Goal: Task Accomplishment & Management: Manage account settings

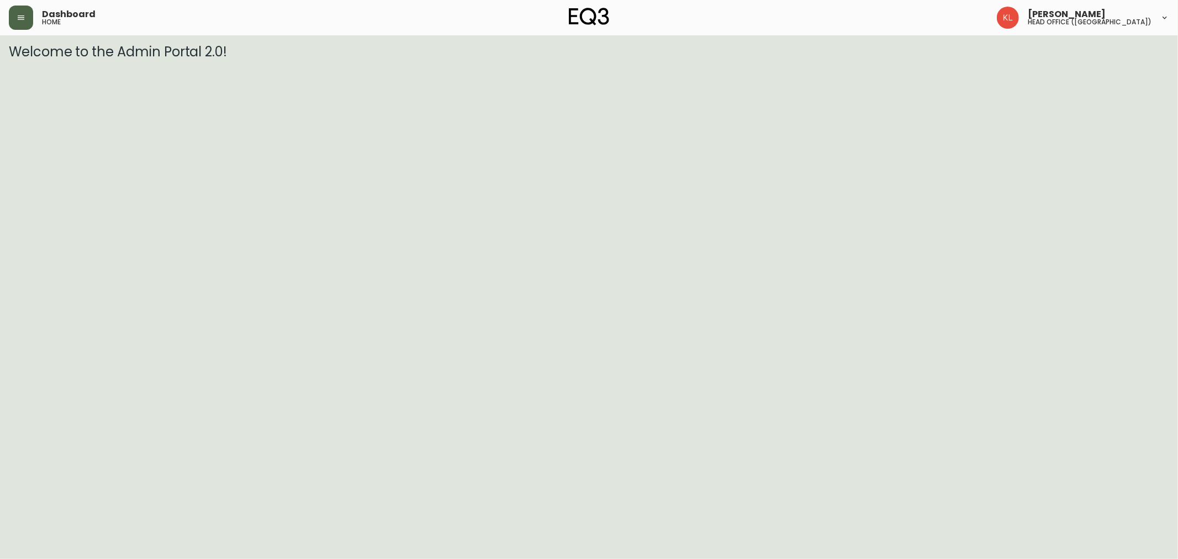
click at [29, 20] on button "button" at bounding box center [21, 18] width 24 height 24
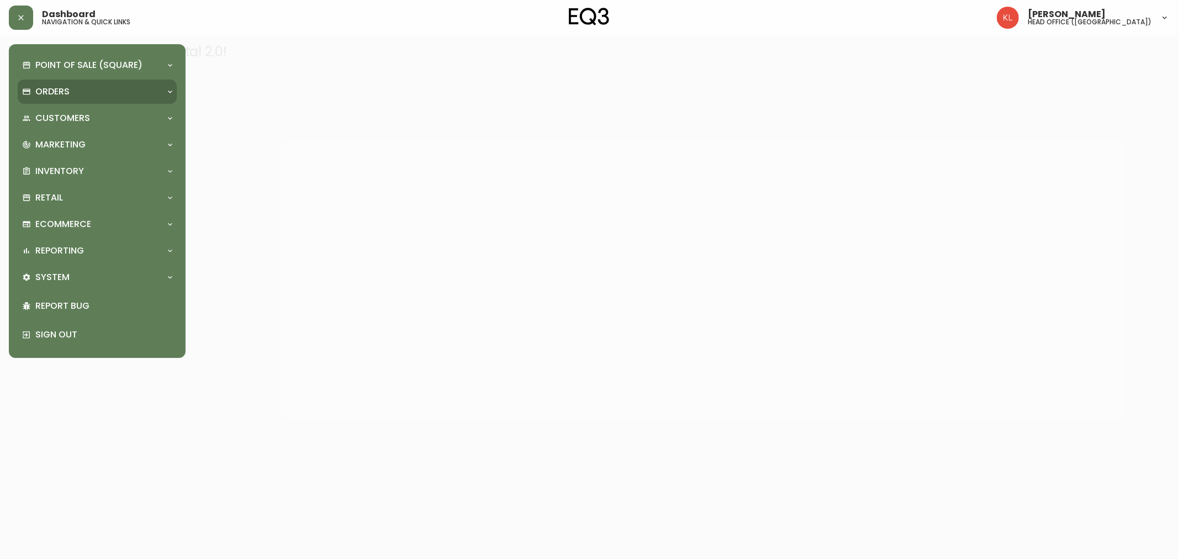
click at [76, 92] on div "Orders" at bounding box center [91, 92] width 139 height 12
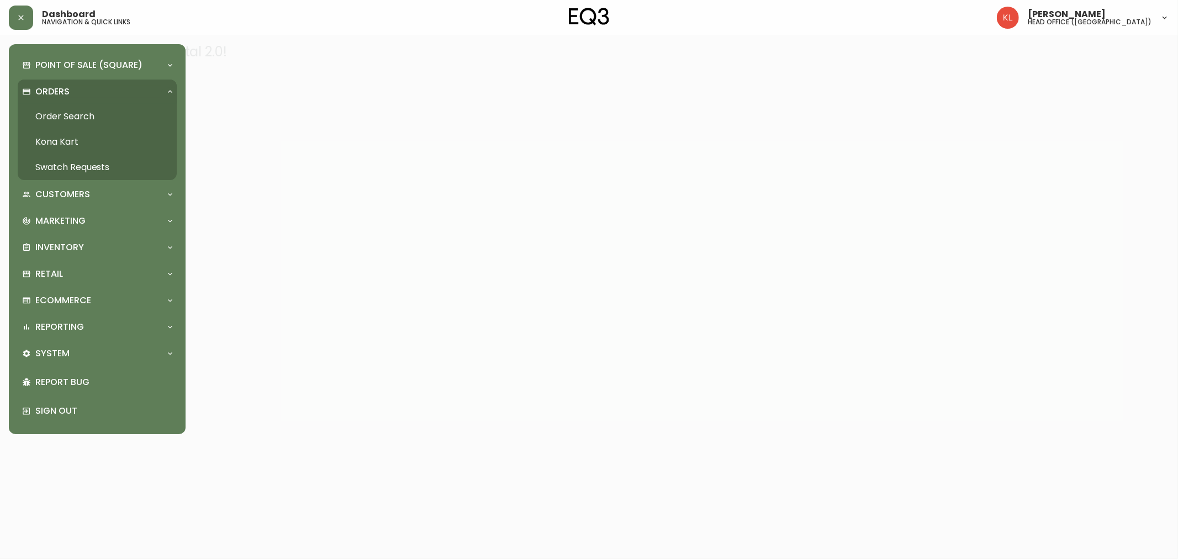
click at [83, 120] on link "Order Search" at bounding box center [97, 116] width 159 height 25
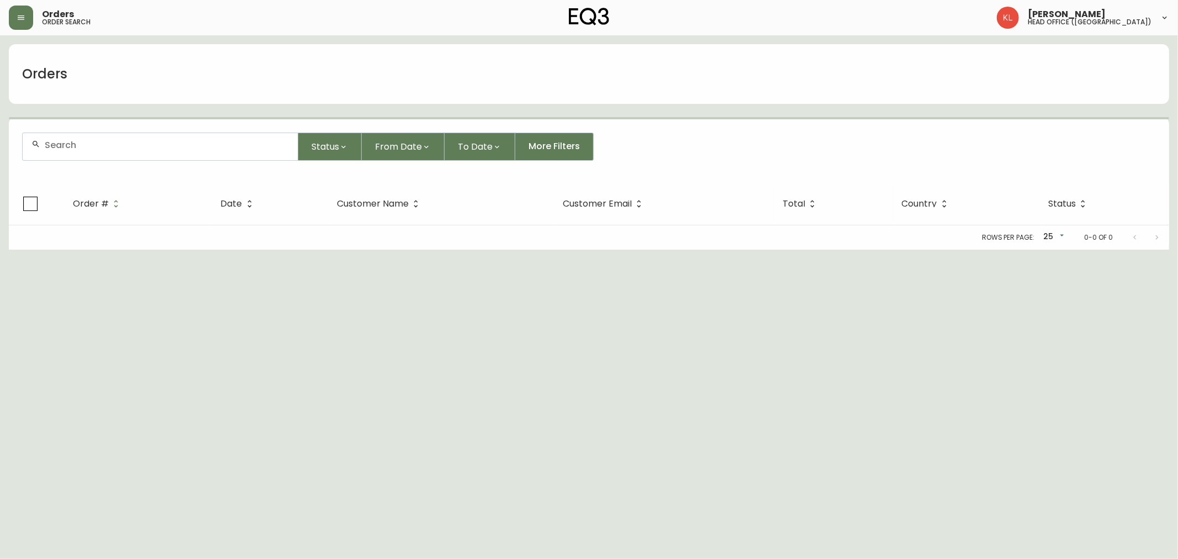
click at [151, 144] on input "text" at bounding box center [167, 145] width 244 height 10
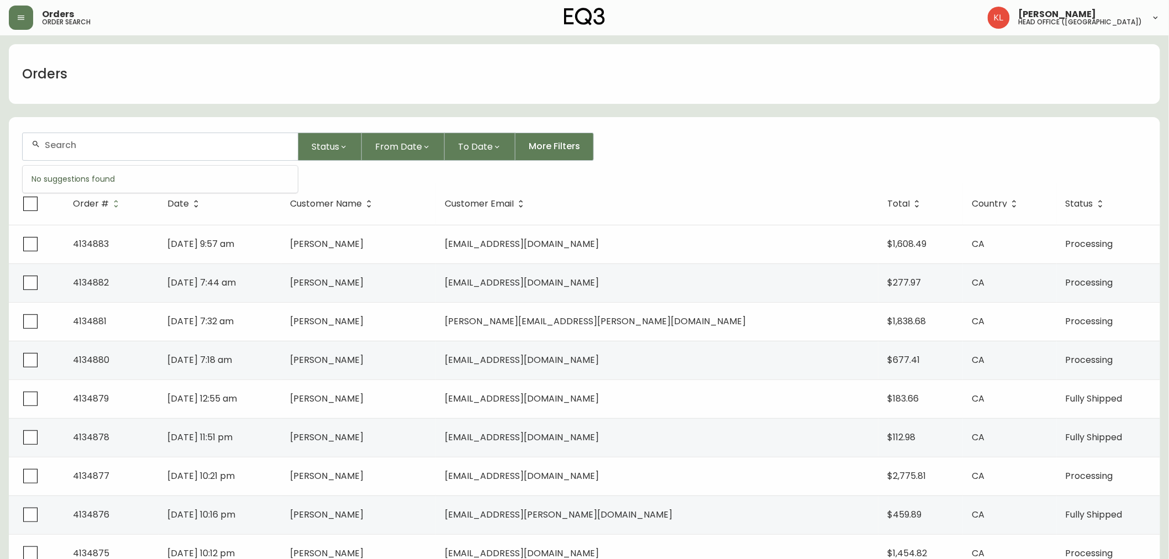
paste input "4132458"
type input "4132458"
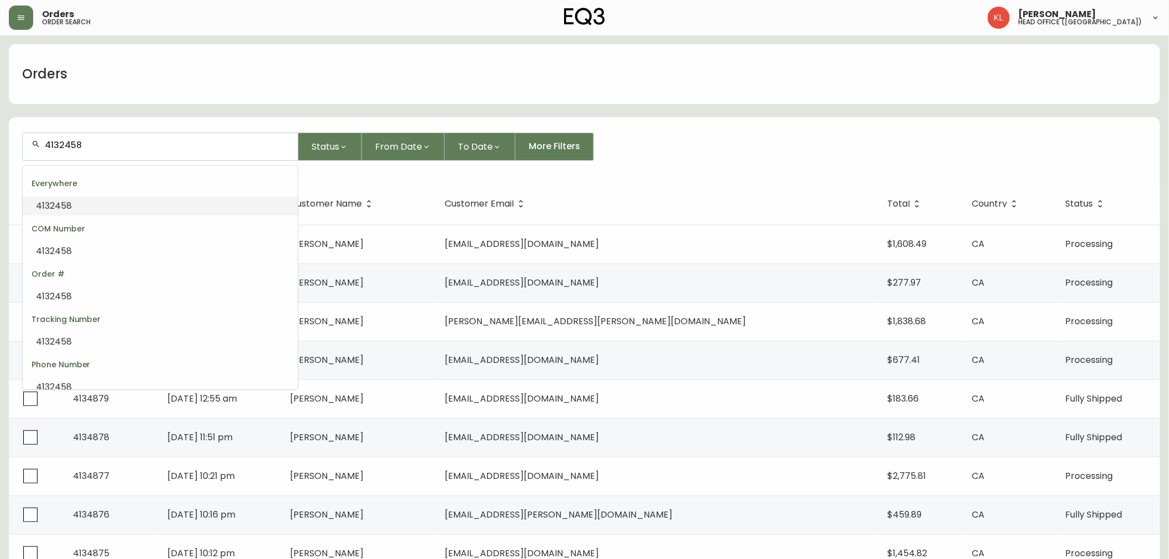
click at [163, 210] on li "4132458" at bounding box center [160, 206] width 275 height 19
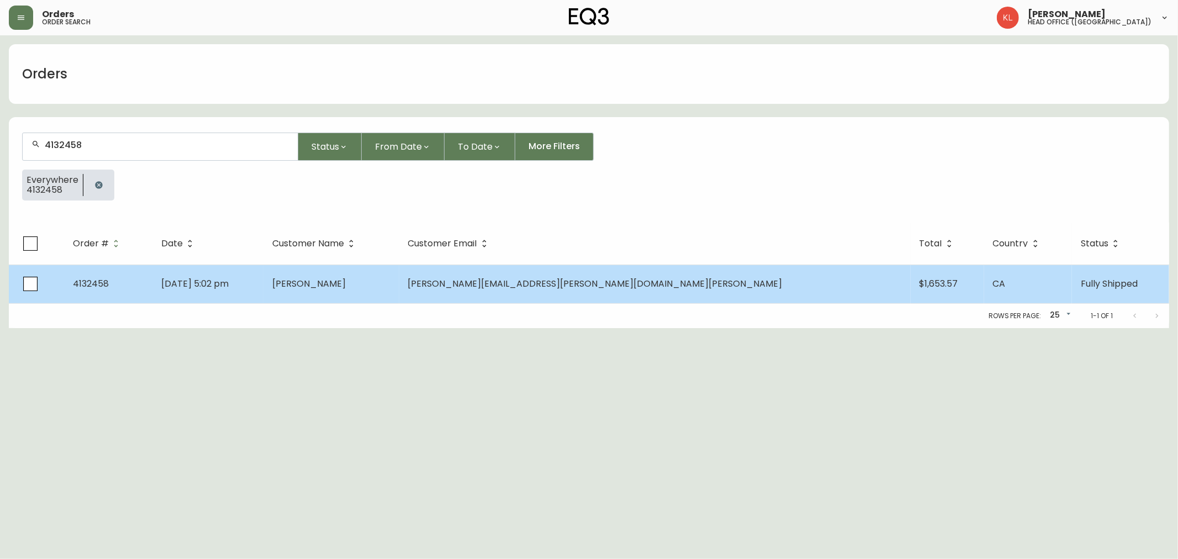
click at [346, 280] on span "Muriel Abraham" at bounding box center [308, 283] width 73 height 13
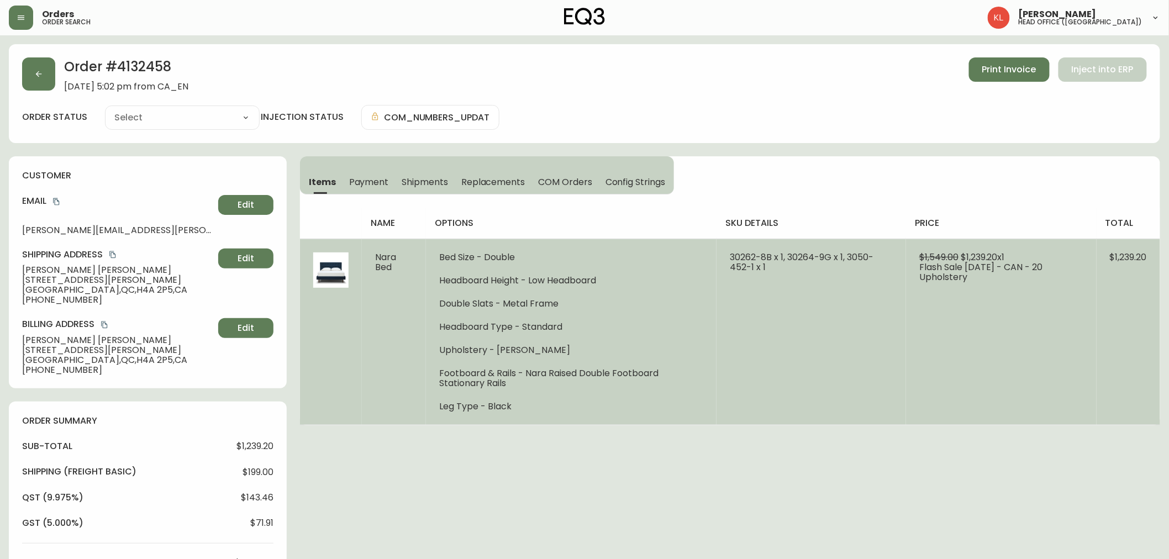
type input "Fully Shipped"
select select "FULLY_SHIPPED"
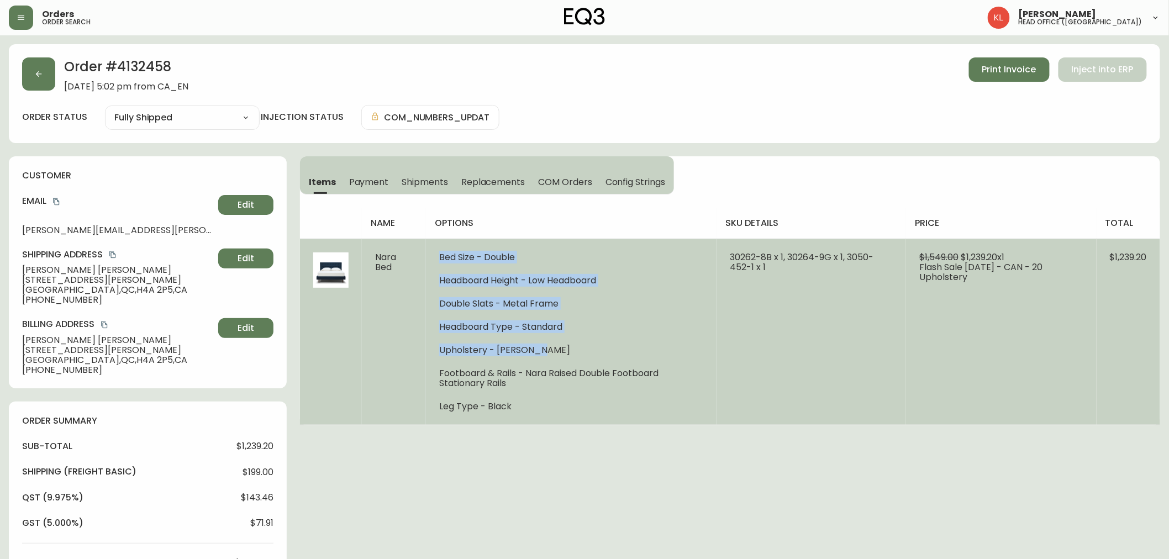
drag, startPoint x: 541, startPoint y: 352, endPoint x: 412, endPoint y: 352, distance: 129.3
click at [412, 352] on tr "Nara Bed Bed Size - Double Headboard Height - Low Headboard Double Slats - Meta…" at bounding box center [730, 332] width 860 height 186
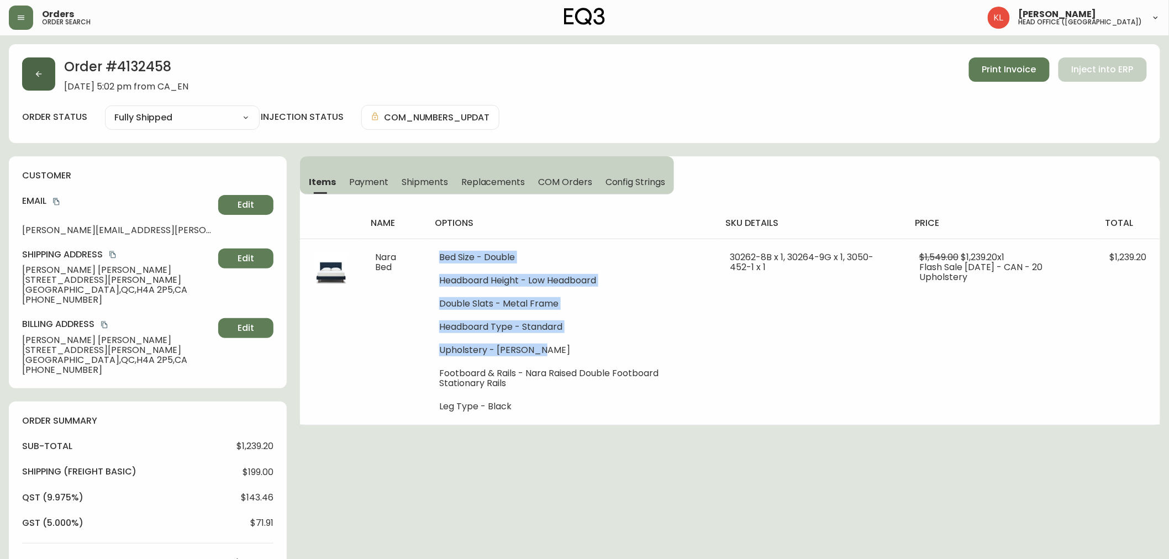
click at [48, 70] on button "button" at bounding box center [38, 73] width 33 height 33
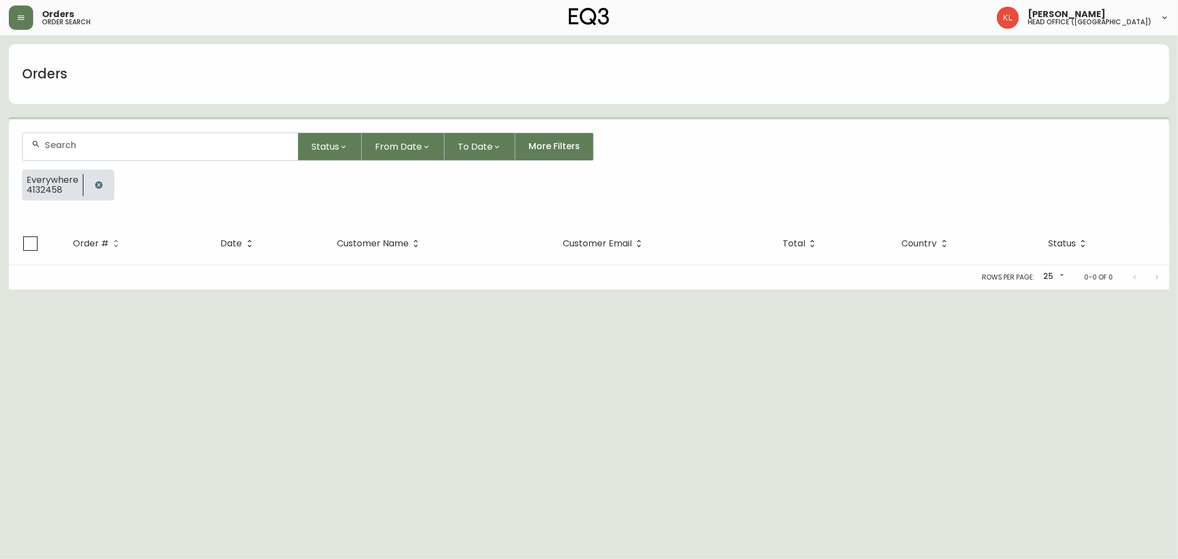
click at [103, 184] on button "button" at bounding box center [99, 185] width 22 height 22
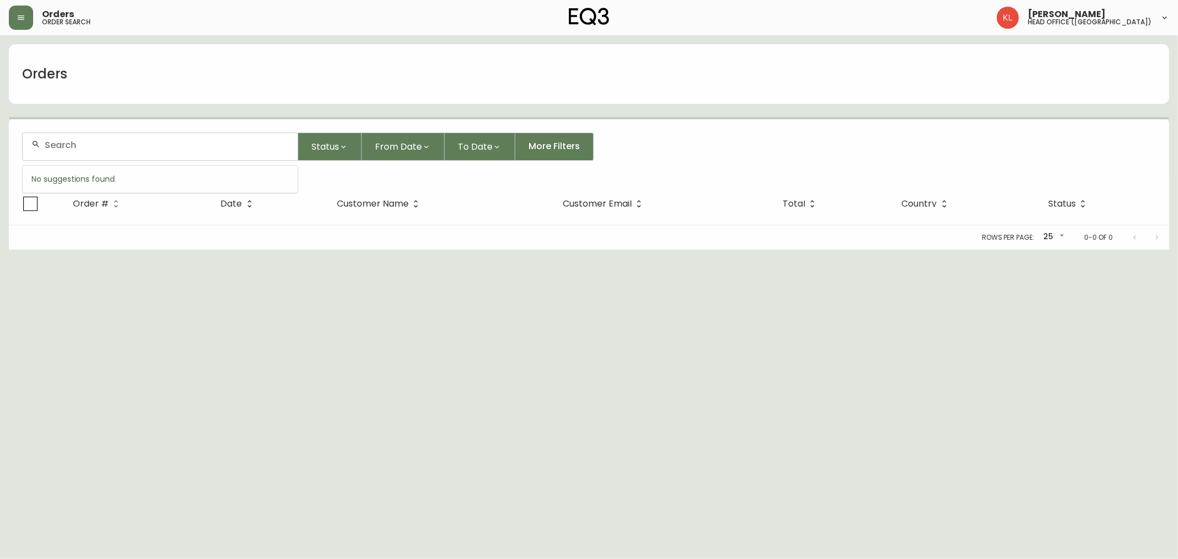
click at [108, 145] on input "text" at bounding box center [167, 145] width 244 height 10
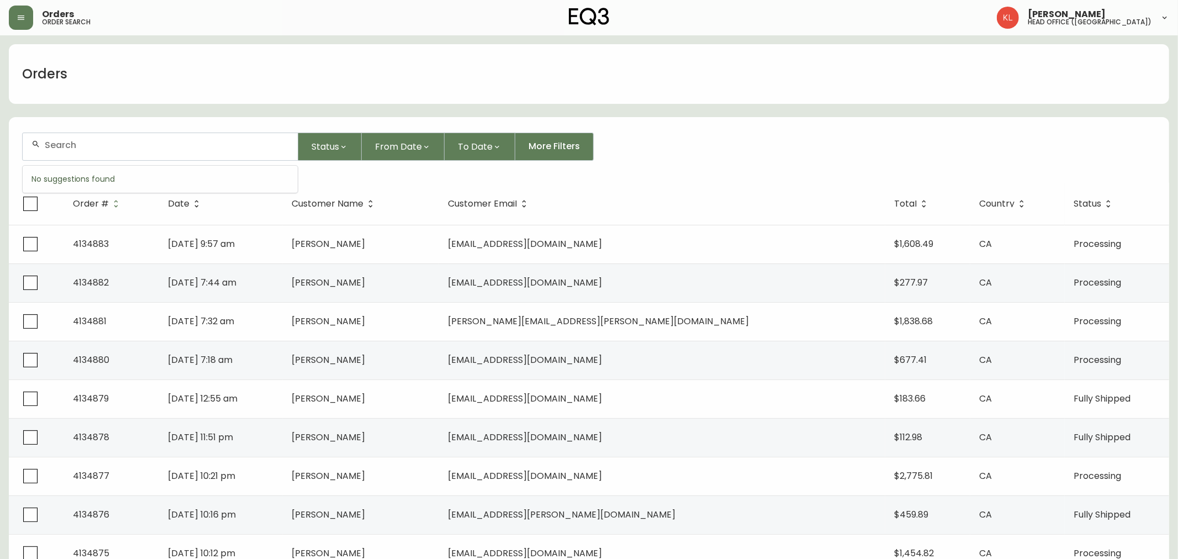
paste input "heatherburen@gmail.com"
click at [113, 157] on div "heatherburen@gmail.com" at bounding box center [160, 146] width 275 height 27
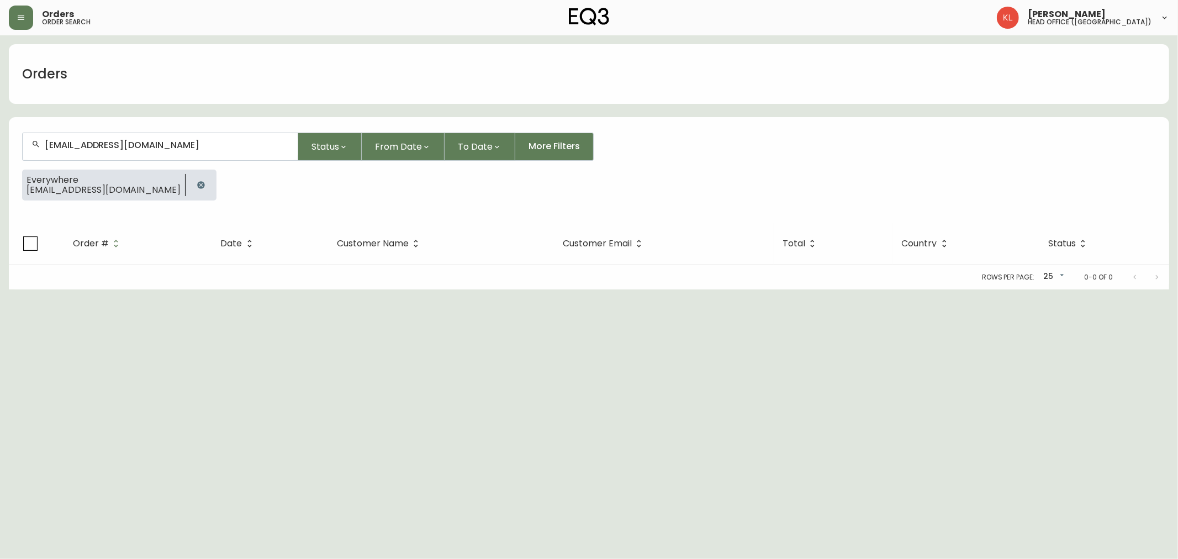
type input "heatherburen@gmail.com"
drag, startPoint x: 215, startPoint y: 164, endPoint x: 153, endPoint y: 137, distance: 67.8
click at [135, 136] on form "heatherburen@gmail.com Status From Date To Date More Filters Everywhere heather…" at bounding box center [589, 170] width 1161 height 103
click at [197, 184] on icon "button" at bounding box center [201, 185] width 9 height 9
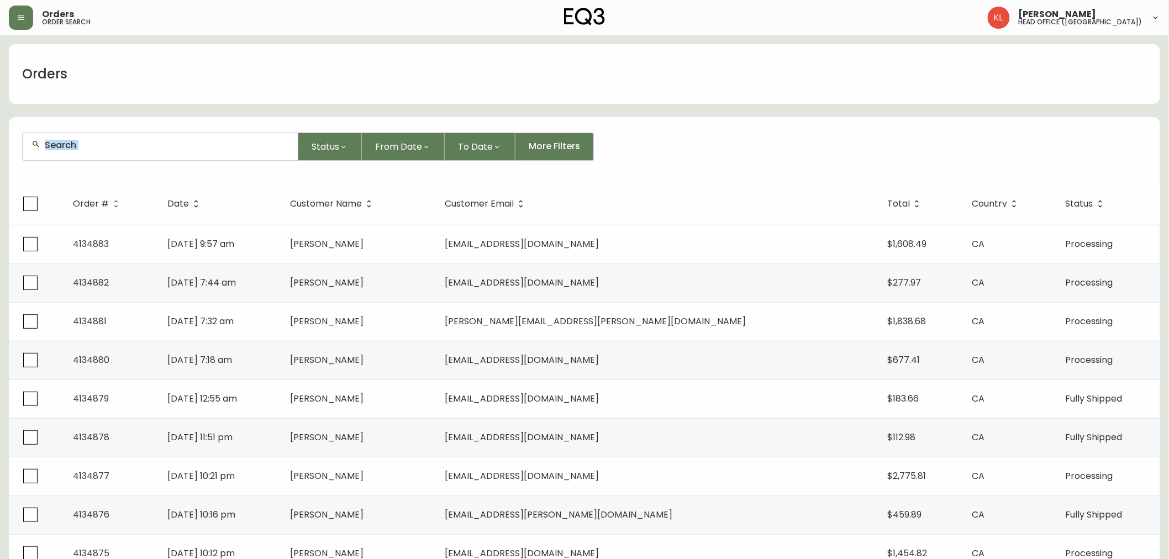
click at [178, 156] on div at bounding box center [160, 146] width 275 height 27
click at [196, 134] on div at bounding box center [160, 146] width 275 height 27
click at [116, 143] on input "647701" at bounding box center [167, 145] width 244 height 10
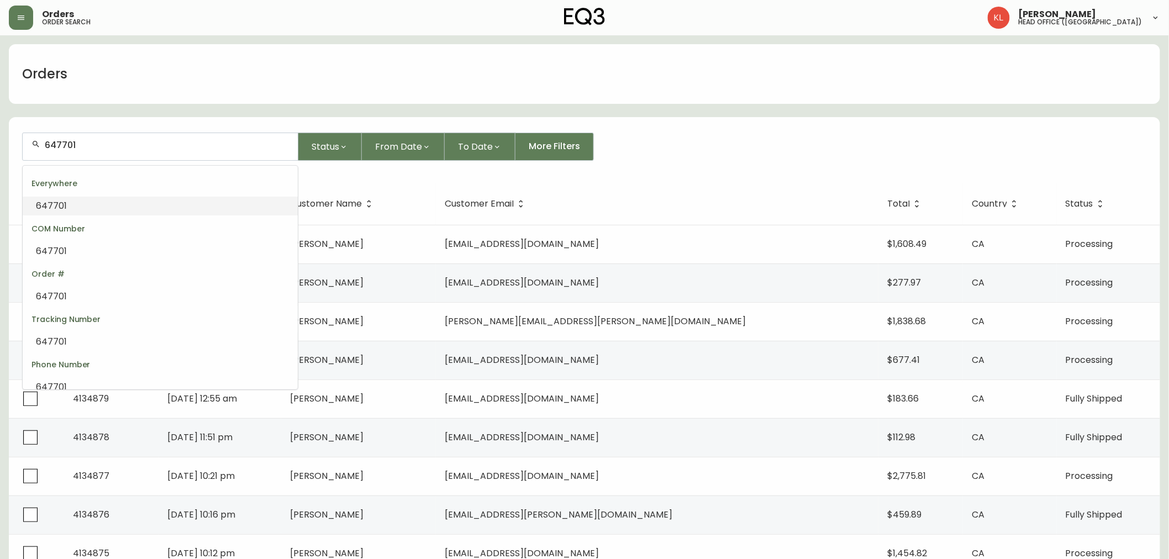
click at [123, 145] on input "647701" at bounding box center [167, 145] width 244 height 10
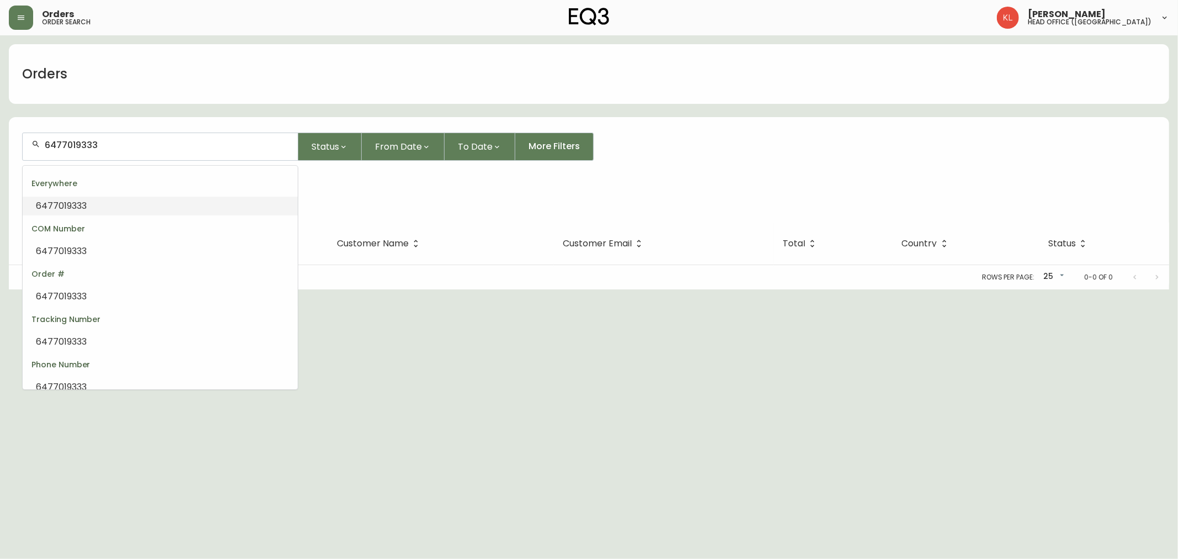
drag, startPoint x: 0, startPoint y: 141, endPoint x: 0, endPoint y: 122, distance: 19.3
click at [0, 128] on main "Orders 6477019333 Status From Date To Date More Filters Everywhere 6477019333 O…" at bounding box center [589, 162] width 1178 height 254
click at [123, 147] on input "6477019333" at bounding box center [167, 145] width 244 height 10
drag, startPoint x: 140, startPoint y: 154, endPoint x: 0, endPoint y: 119, distance: 143.9
click at [0, 122] on main "Orders 6477019333 Status From Date To Date More Filters Everywhere 6477019333 O…" at bounding box center [589, 162] width 1178 height 254
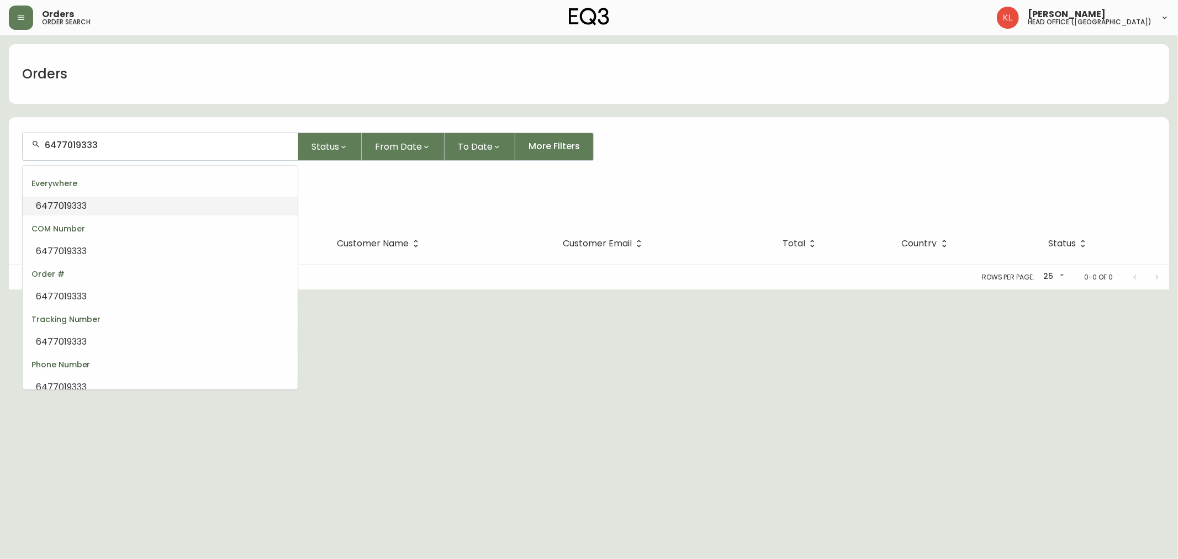
paste input "4133617"
type input "4133617"
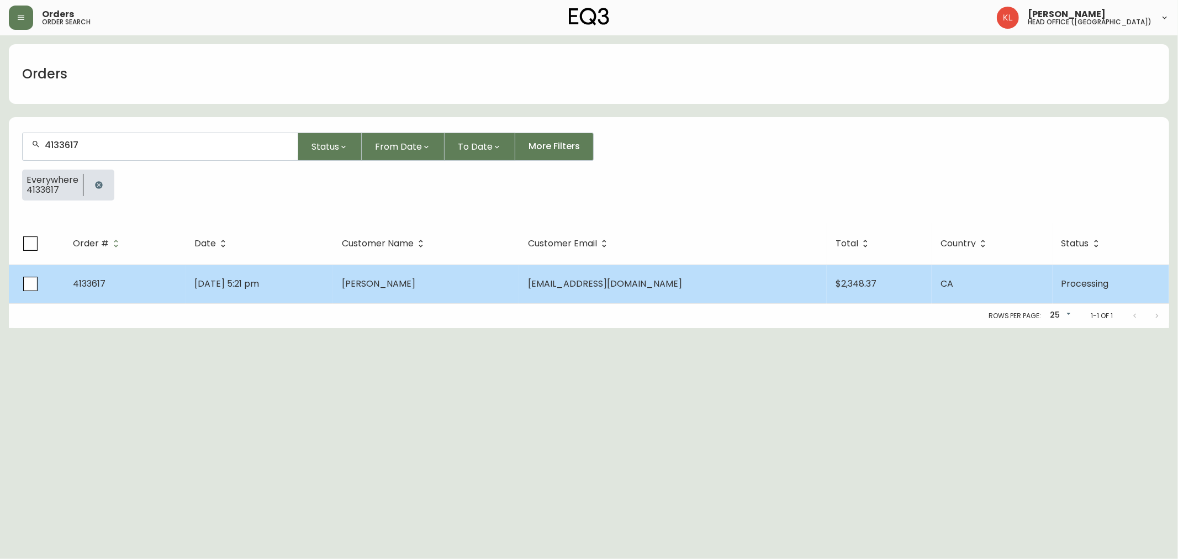
type input "4133617"
click at [259, 288] on span "Jun 09 2025, 5:21 pm" at bounding box center [226, 283] width 65 height 13
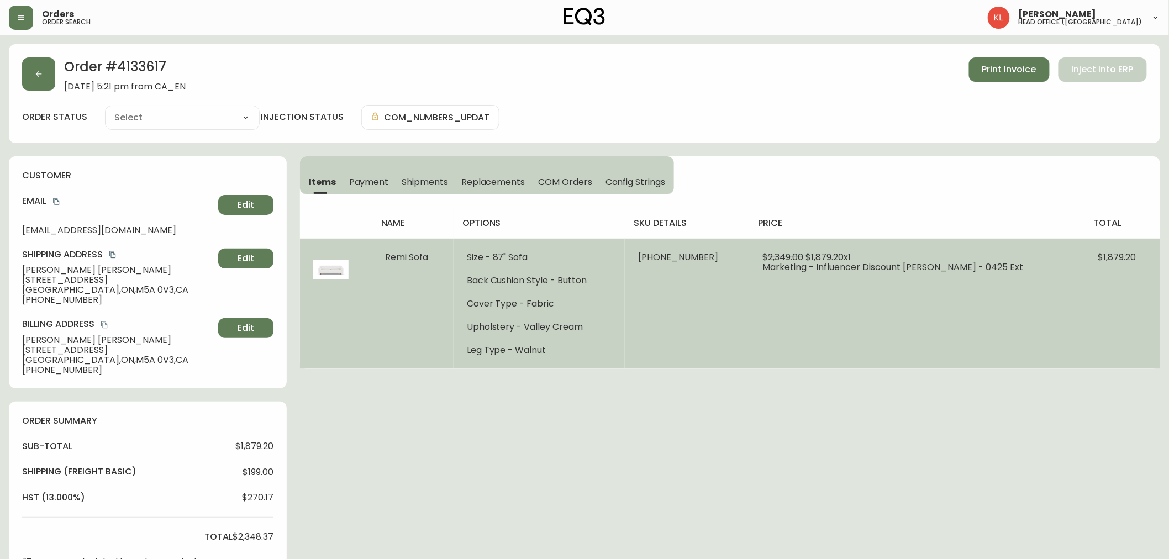
type input "Processing"
select select "PROCESSING"
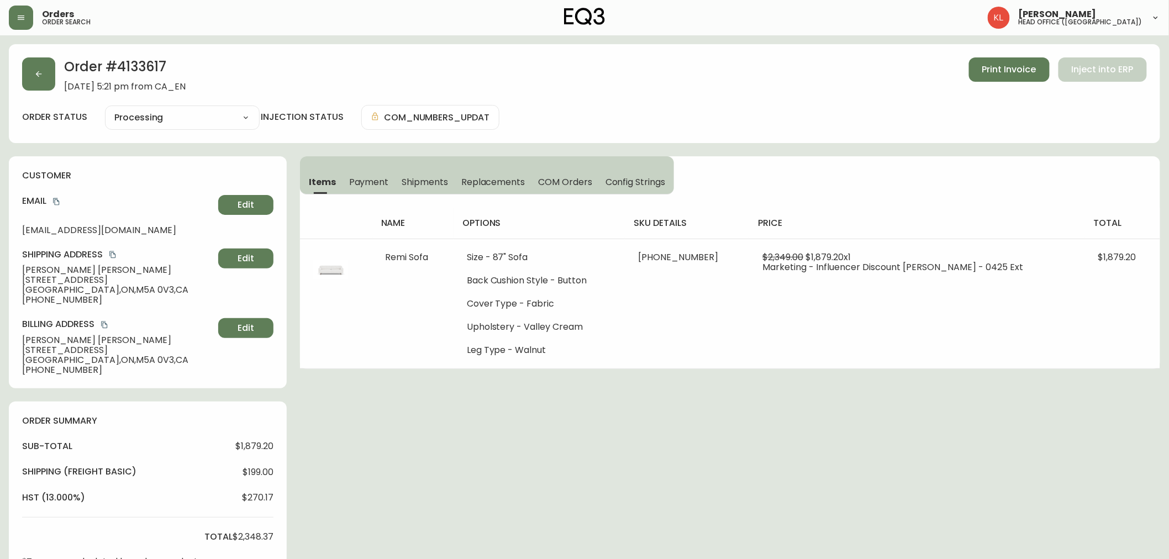
click at [425, 181] on span "Shipments" at bounding box center [425, 182] width 46 height 12
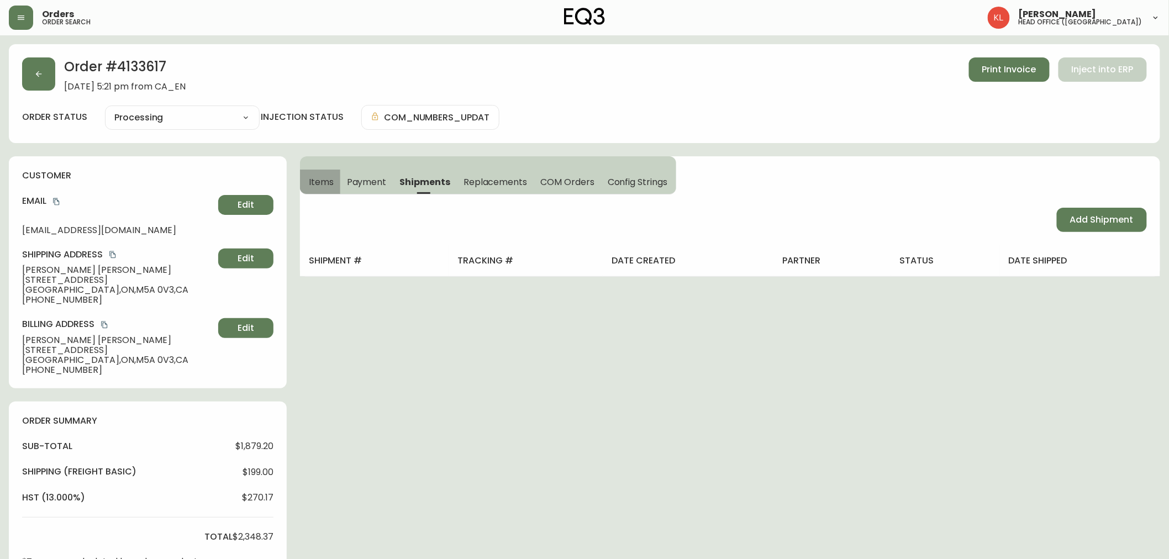
click at [335, 188] on button "Items" at bounding box center [320, 182] width 40 height 24
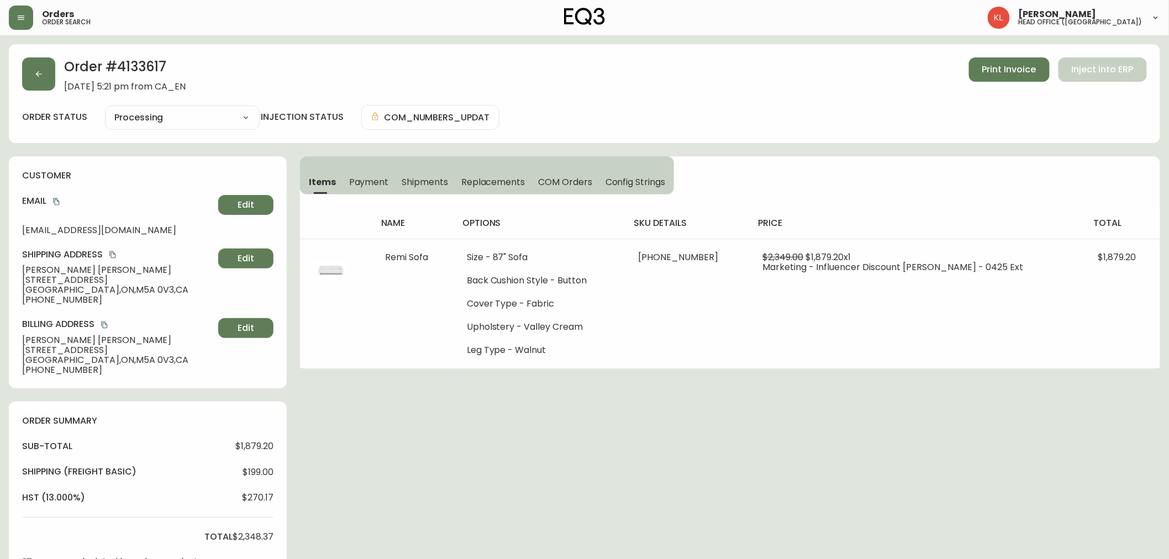
drag, startPoint x: 196, startPoint y: 81, endPoint x: 135, endPoint y: 49, distance: 69.2
click at [135, 49] on div "Order # 4133617 June 9, 2025 at 5:21 pm from CA_EN Print Invoice Inject into ER…" at bounding box center [584, 93] width 1151 height 99
click at [158, 65] on h2 "Order # 4133617" at bounding box center [125, 69] width 122 height 24
click at [150, 63] on h2 "Order # 4133617" at bounding box center [125, 69] width 122 height 24
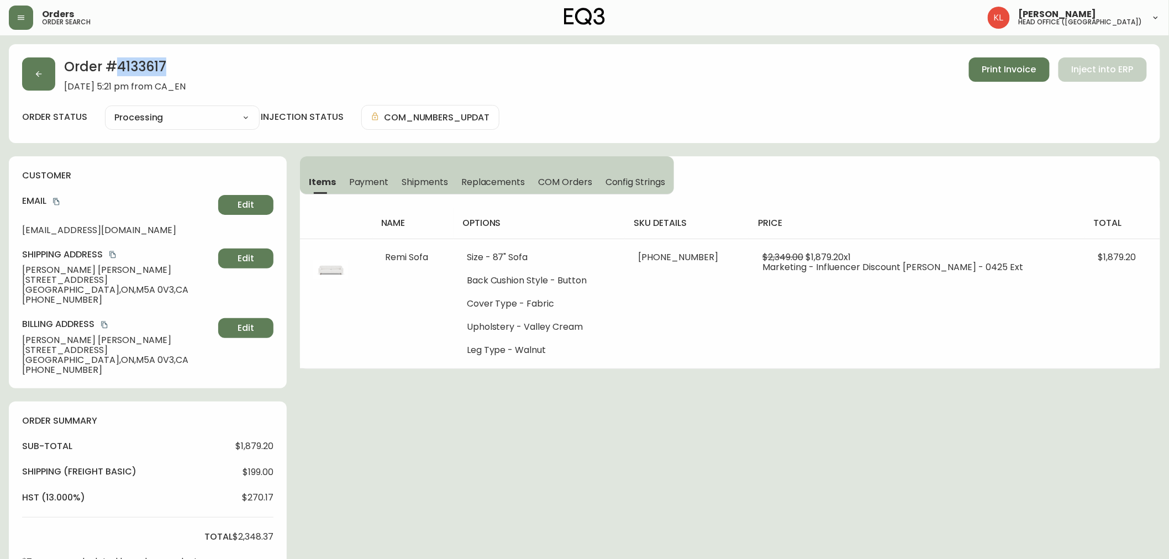
copy h2 "4133617"
click at [884, 183] on div "Items Payment Shipments Replacements COM Orders Config Strings name options sku…" at bounding box center [730, 262] width 860 height 213
click at [35, 75] on icon "button" at bounding box center [38, 74] width 9 height 9
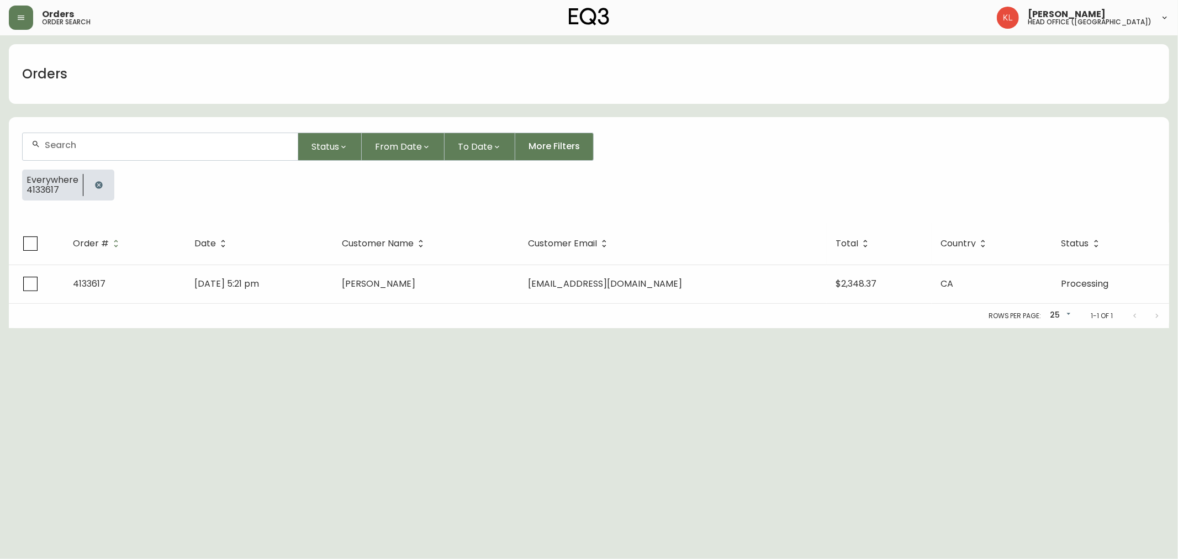
click at [99, 188] on icon "button" at bounding box center [98, 185] width 9 height 9
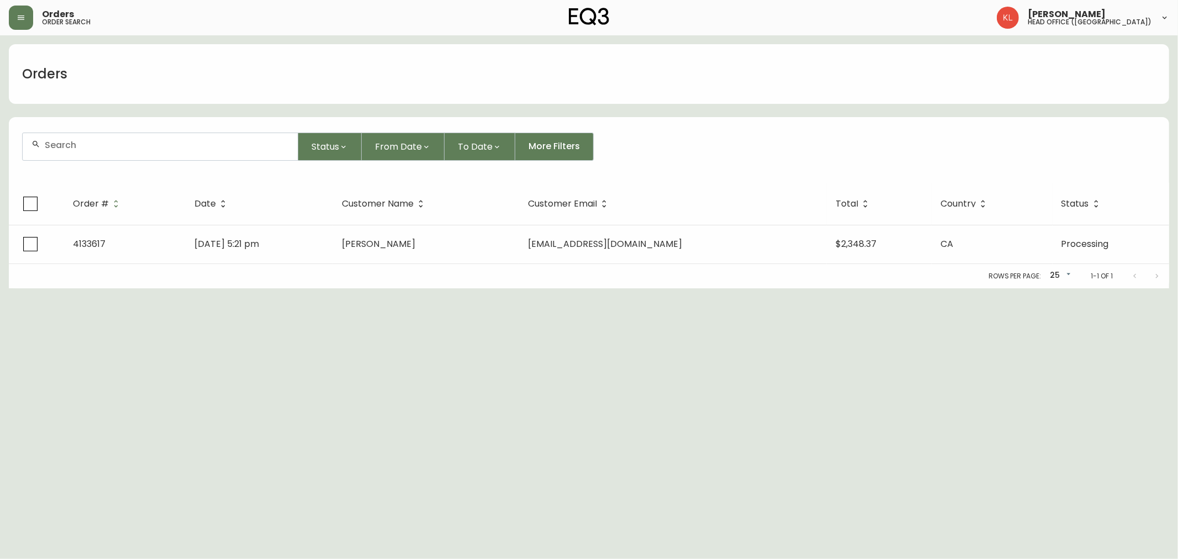
click at [113, 135] on div at bounding box center [160, 146] width 275 height 27
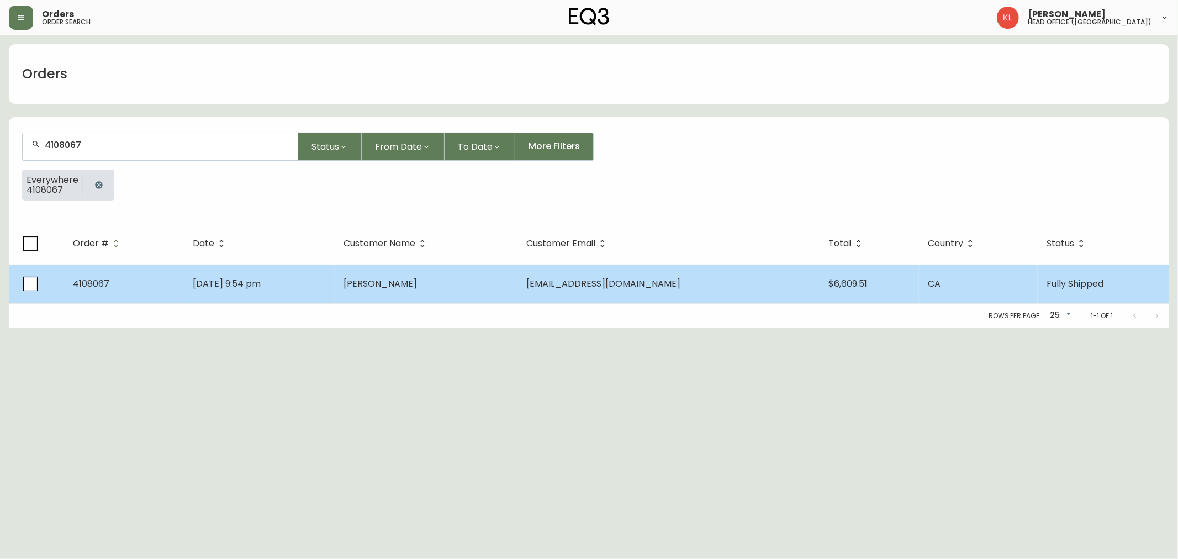
type input "4108067"
click at [380, 280] on span "Susan Trenholm" at bounding box center [380, 283] width 73 height 13
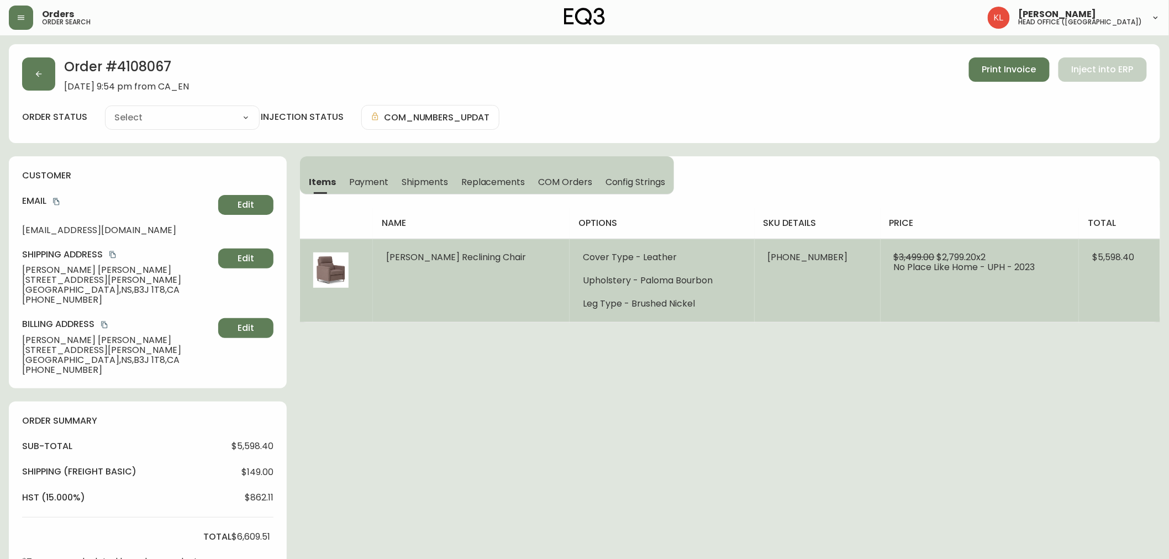
type input "Fully Shipped"
select select "FULLY_SHIPPED"
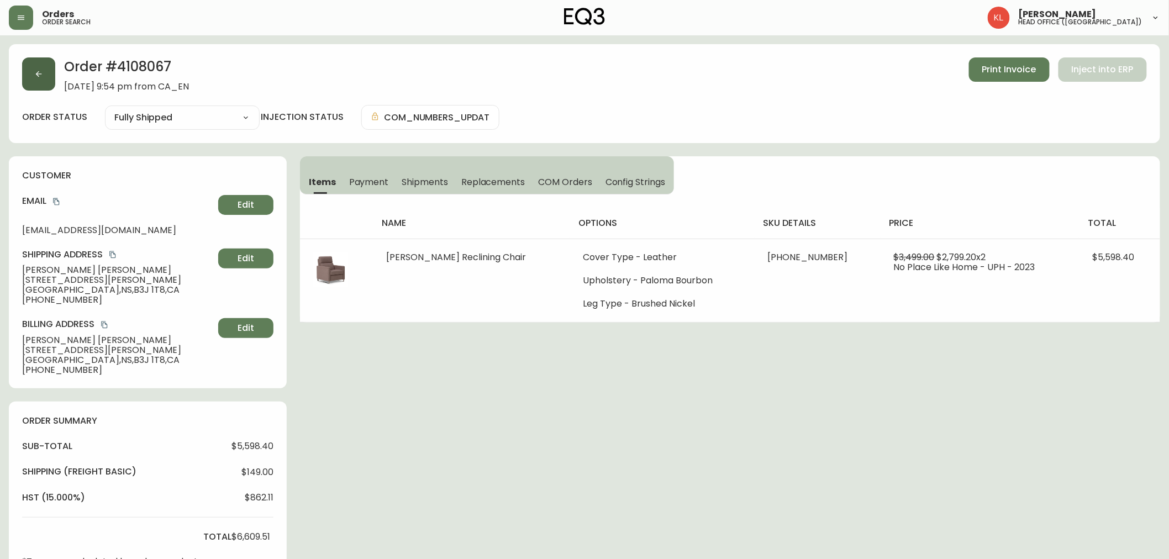
click at [27, 65] on button "button" at bounding box center [38, 73] width 33 height 33
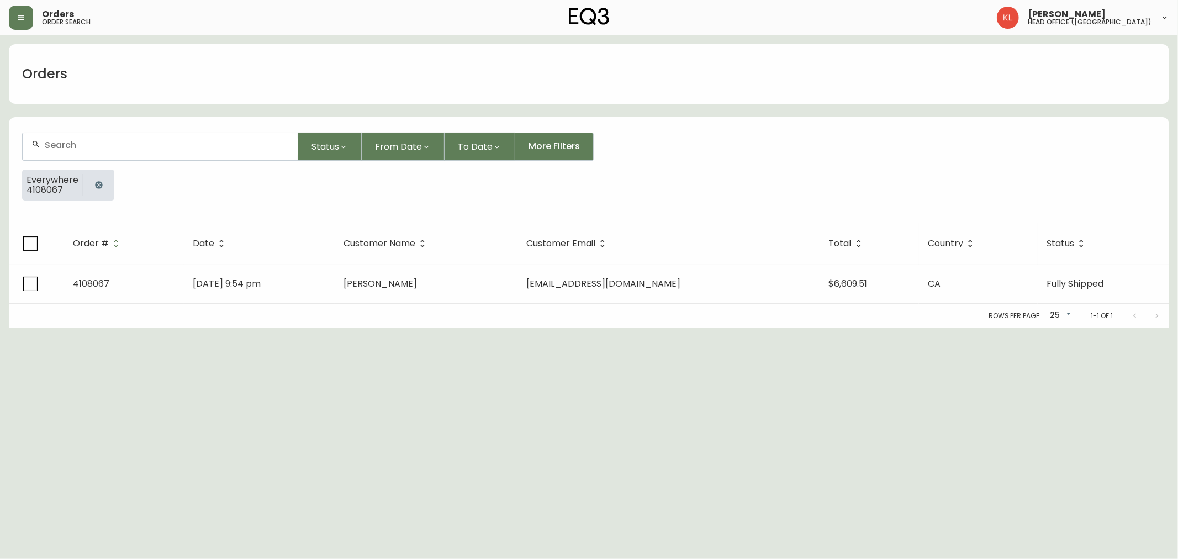
click at [96, 183] on icon "button" at bounding box center [98, 184] width 7 height 7
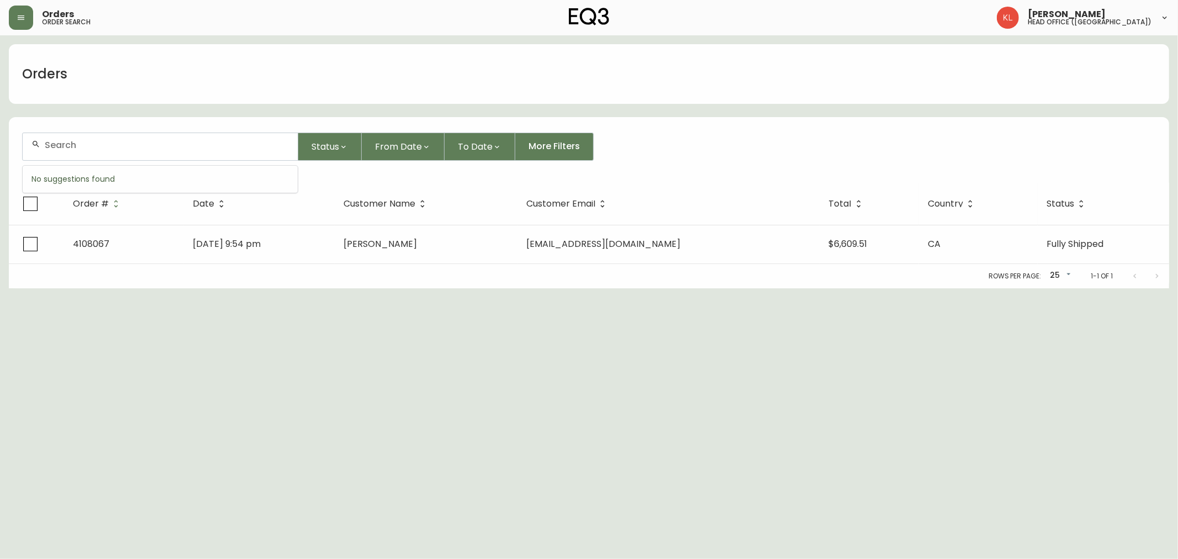
click at [98, 141] on input "text" at bounding box center [167, 145] width 244 height 10
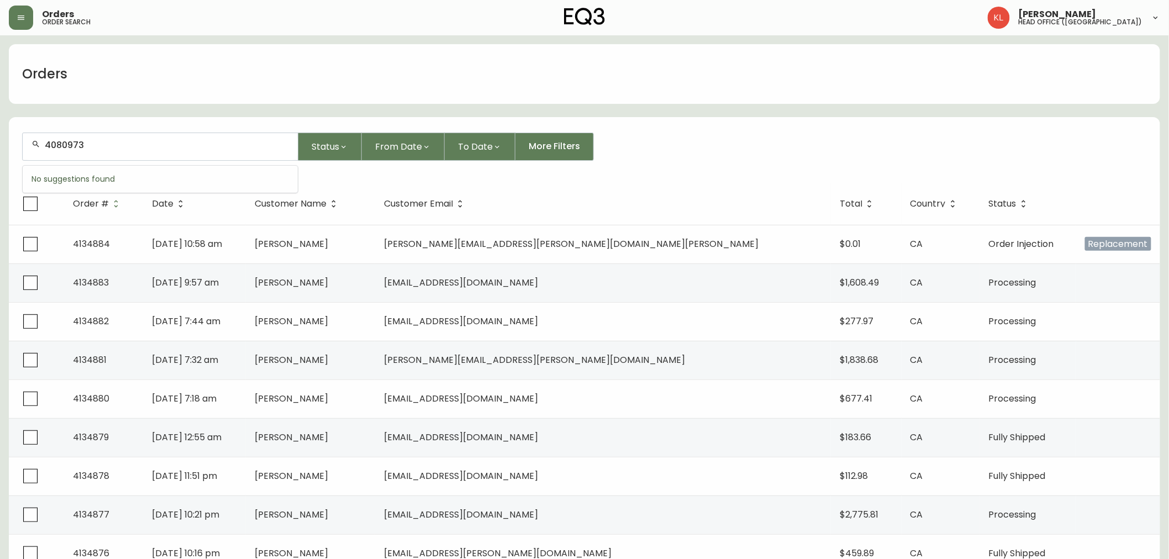
type input "4080973"
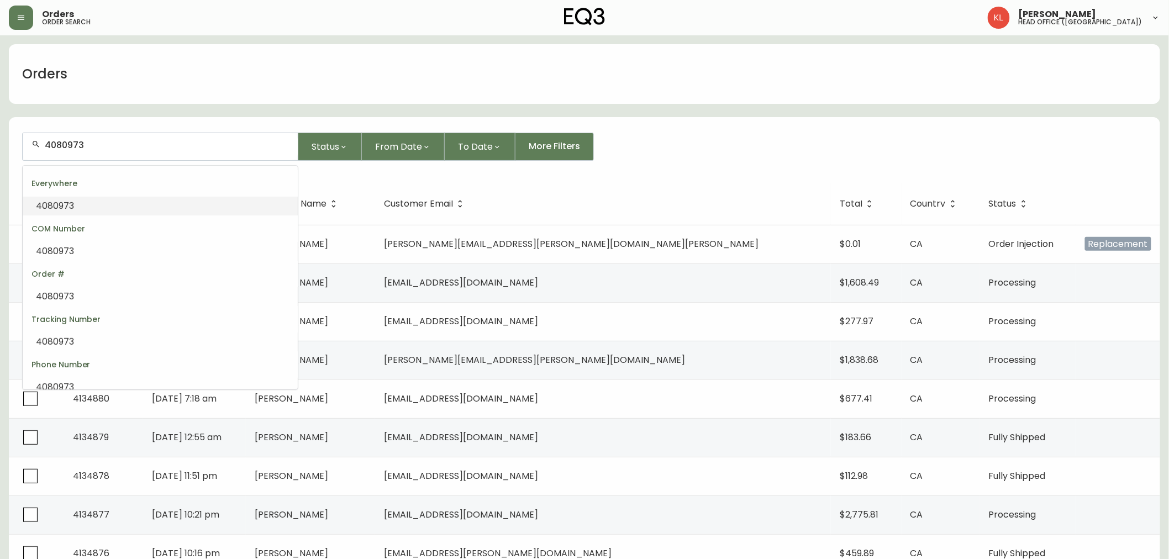
click at [103, 205] on li "4080973" at bounding box center [160, 206] width 275 height 19
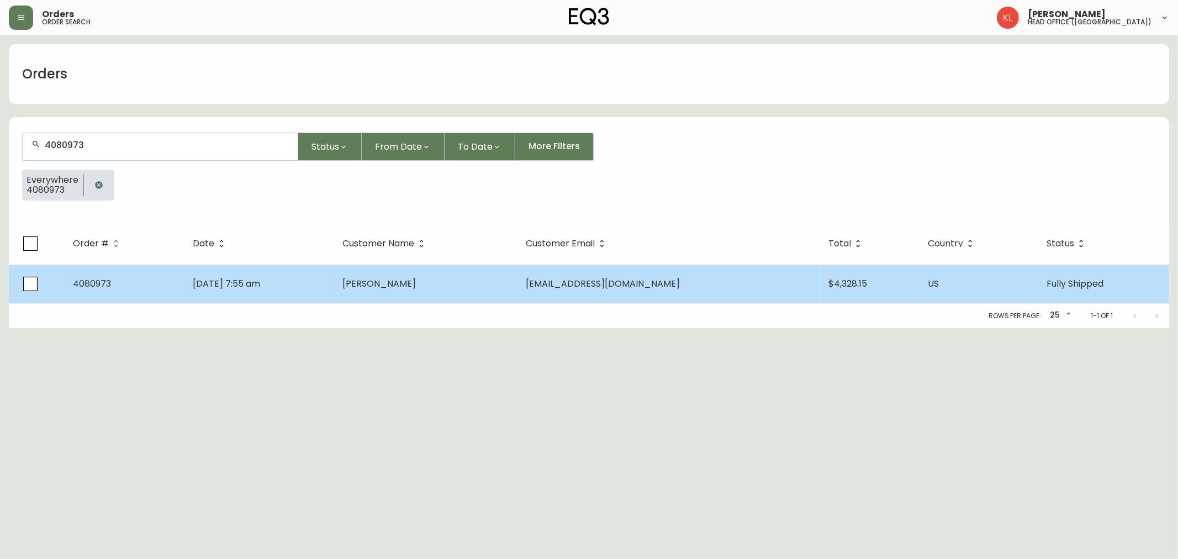
click at [334, 282] on td "Dec 30 2021, 7:55 am" at bounding box center [259, 284] width 150 height 39
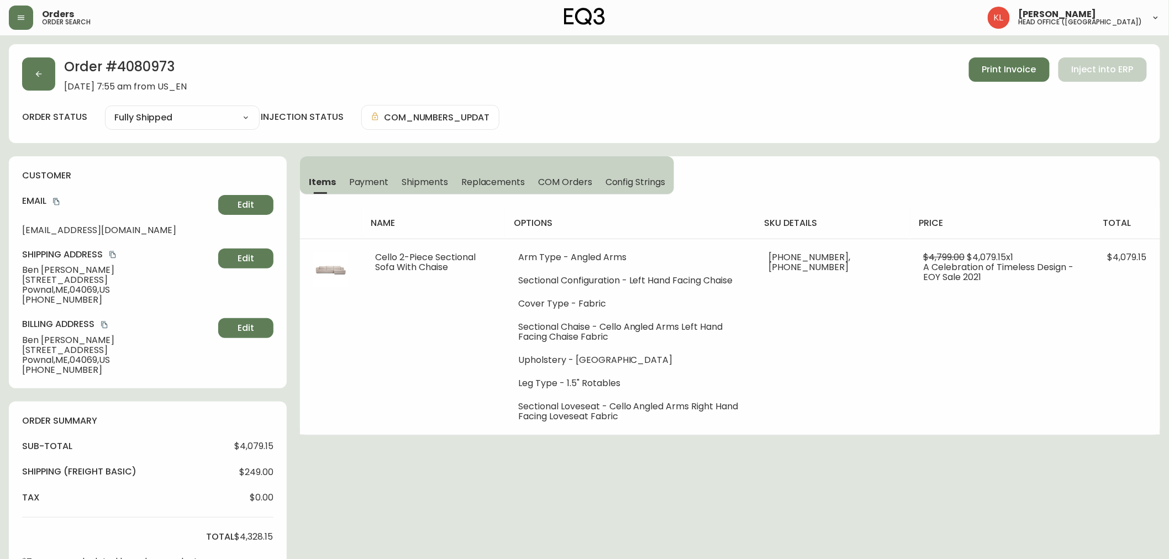
type input "Fully Shipped"
select select "FULLY_SHIPPED"
click at [26, 68] on button "button" at bounding box center [38, 73] width 33 height 33
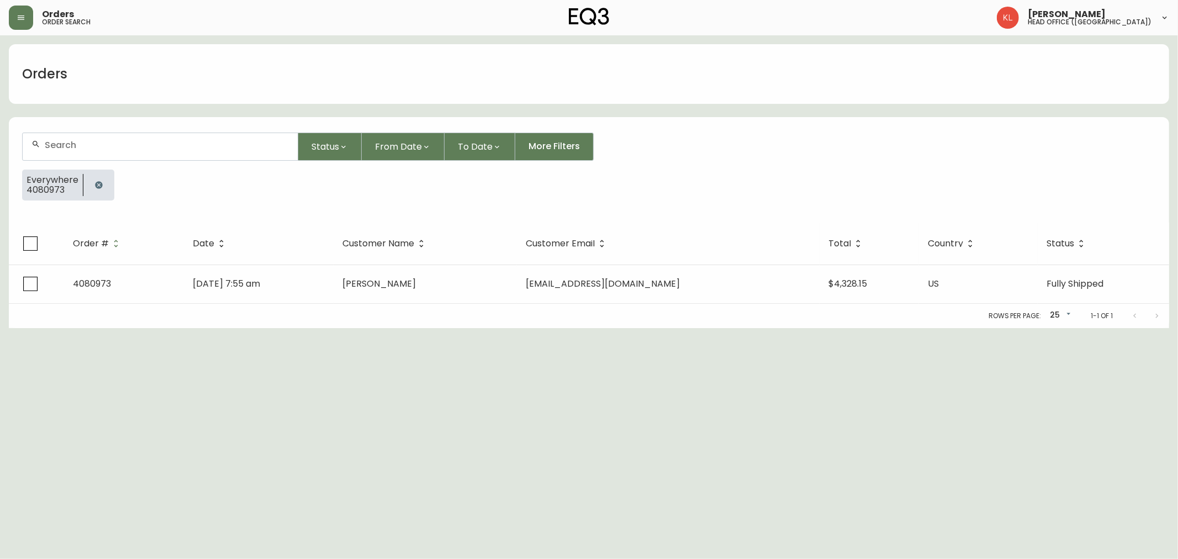
drag, startPoint x: 101, startPoint y: 183, endPoint x: 101, endPoint y: 161, distance: 22.1
click at [101, 183] on icon "button" at bounding box center [98, 185] width 9 height 9
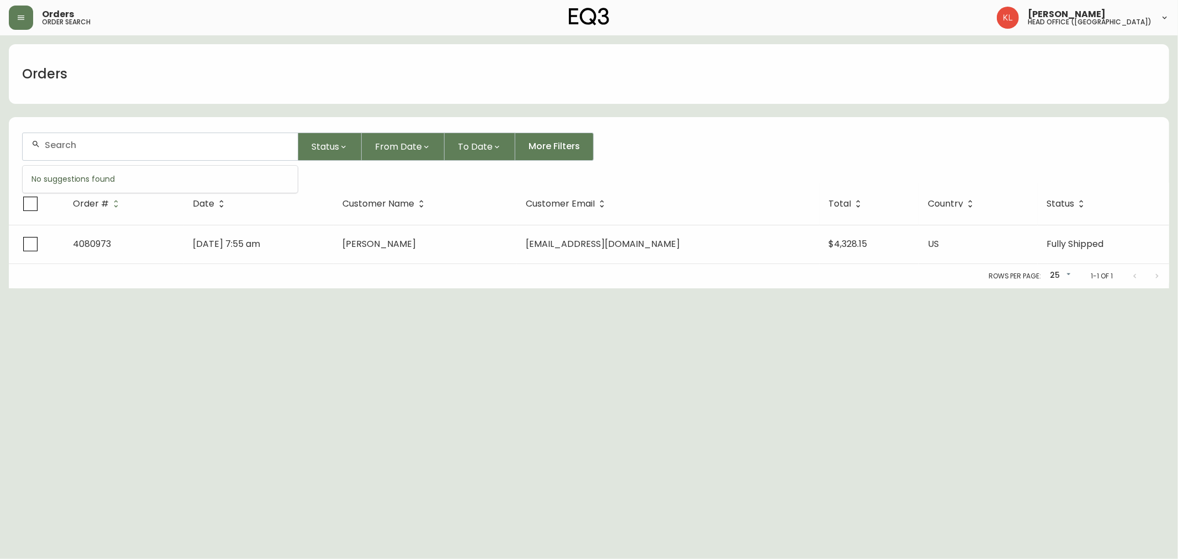
click at [101, 147] on input "text" at bounding box center [167, 145] width 244 height 10
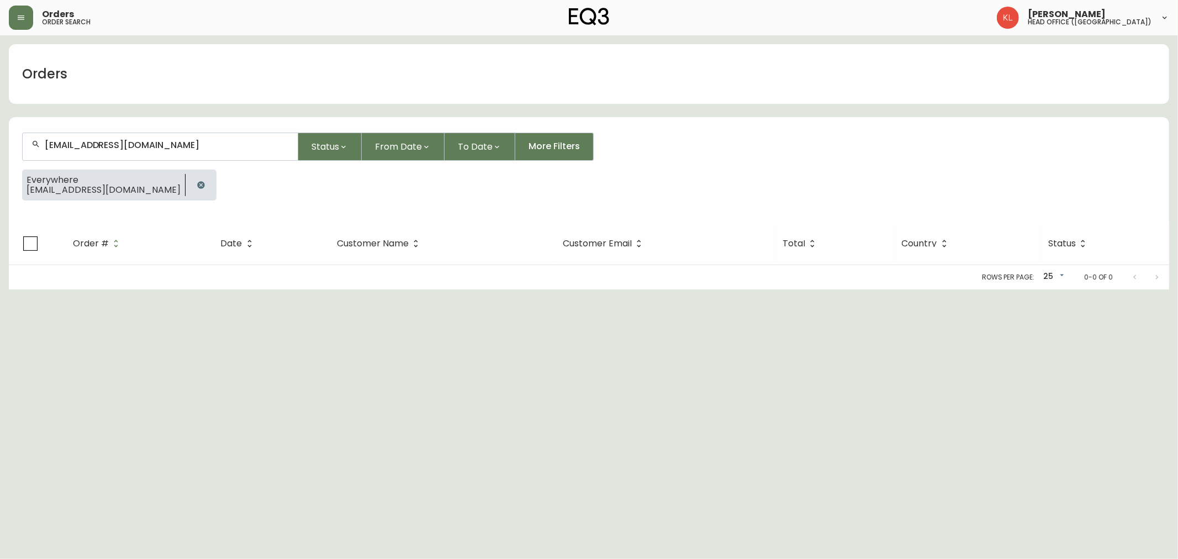
drag, startPoint x: 212, startPoint y: 151, endPoint x: 0, endPoint y: 124, distance: 213.8
click at [0, 124] on main "Orders sean_wang@hotmail.ca Status From Date To Date More Filters Everywhere se…" at bounding box center [589, 162] width 1178 height 254
drag, startPoint x: 183, startPoint y: 154, endPoint x: 0, endPoint y: 131, distance: 184.8
click at [0, 131] on main "Orders sean_wang@hotmail.ca Status From Date To Date More Filters Everywhere se…" at bounding box center [589, 162] width 1178 height 254
drag, startPoint x: 58, startPoint y: 144, endPoint x: 0, endPoint y: 144, distance: 58.0
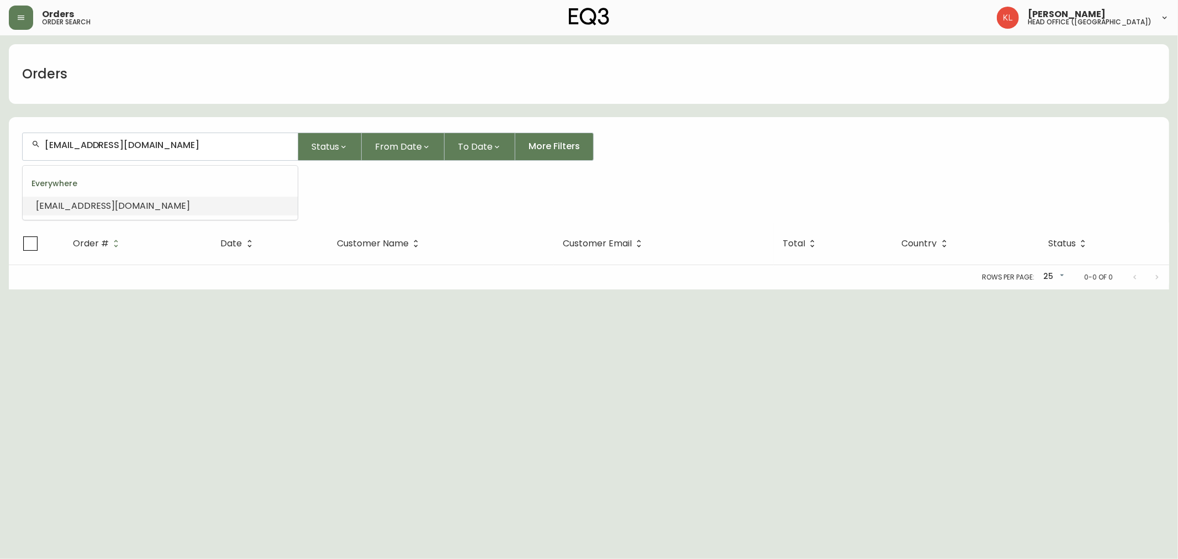
click at [0, 144] on main "Orders sean_wang@hotmail.ca Status From Date To Date More Filters Everywhere se…" at bounding box center [589, 162] width 1178 height 254
paste input "andrewtheoking@gmail.com"
type input "andrewtheoking@gmail.com"
